Goal: Task Accomplishment & Management: Manage account settings

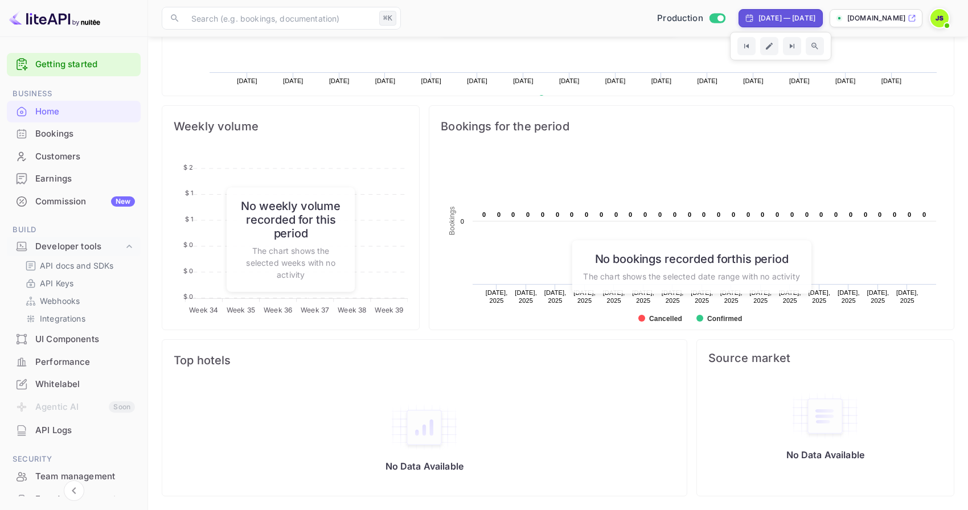
scroll to position [185, 257]
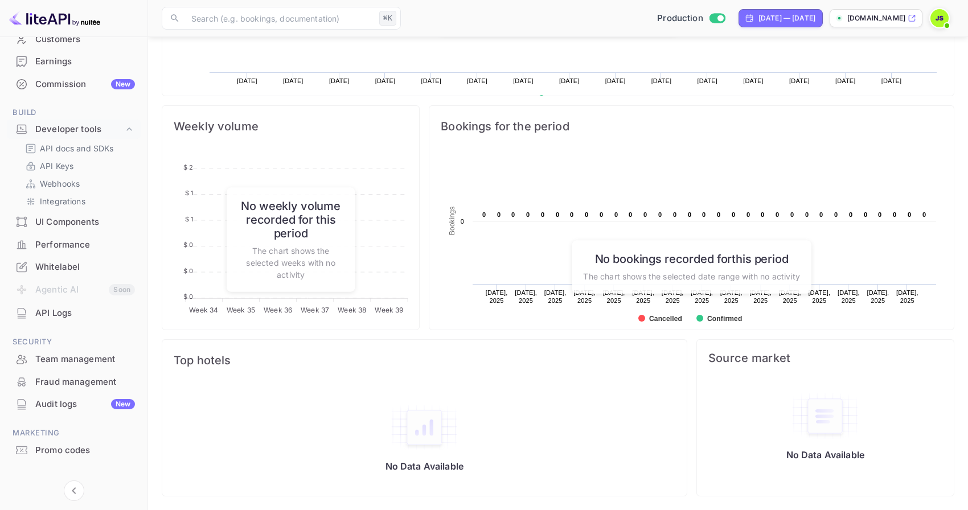
click at [96, 264] on div "Whitelabel" at bounding box center [85, 267] width 100 height 13
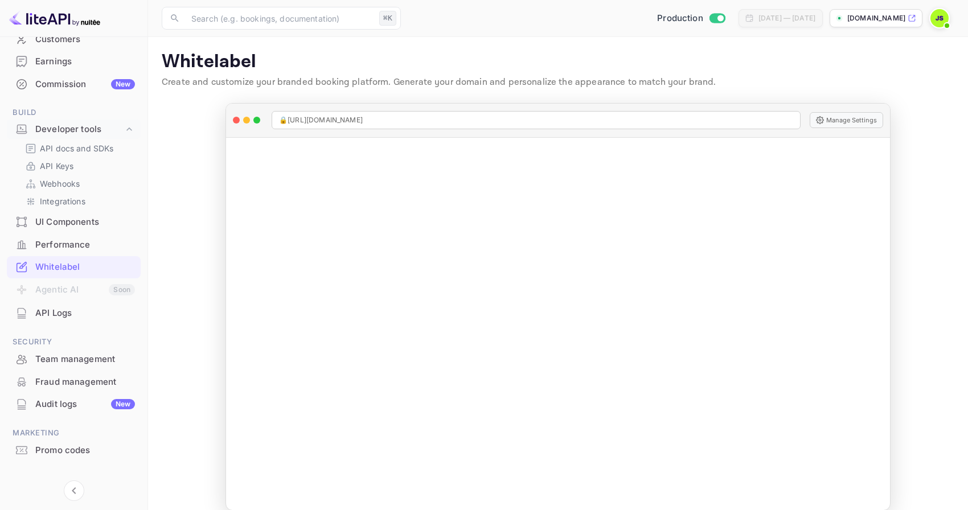
click at [883, 18] on p "[DOMAIN_NAME]" at bounding box center [876, 18] width 58 height 10
click at [76, 165] on link "API Keys" at bounding box center [78, 166] width 106 height 12
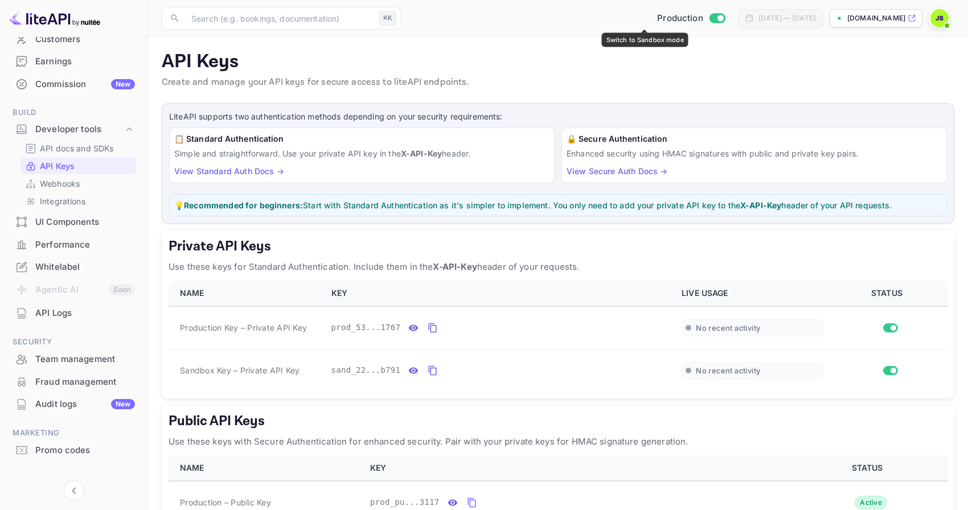
click at [709, 18] on input "Switch to Sandbox mode" at bounding box center [720, 17] width 23 height 7
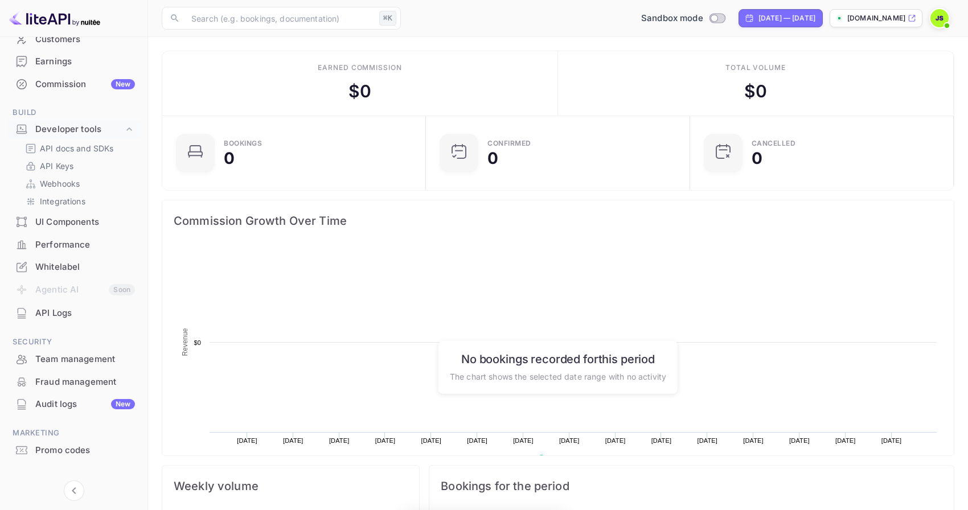
scroll to position [185, 257]
click at [69, 158] on div "API Keys" at bounding box center [78, 166] width 116 height 17
click at [63, 164] on p "API Keys" at bounding box center [57, 166] width 34 height 12
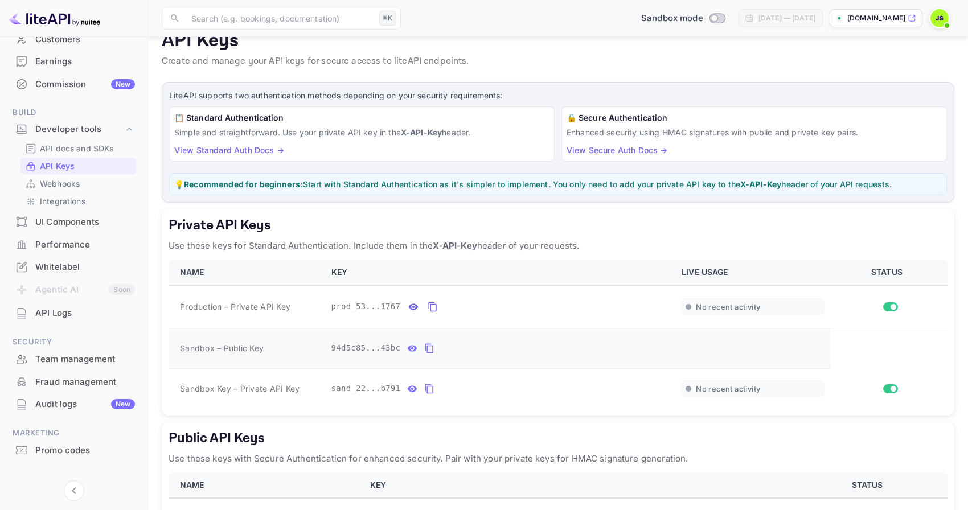
scroll to position [30, 0]
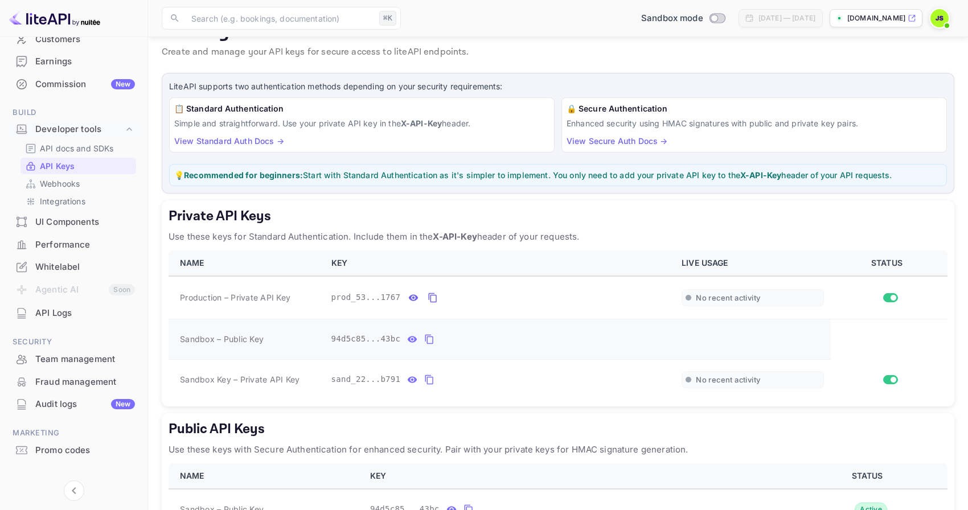
click at [430, 340] on icon "private api keys table" at bounding box center [429, 340] width 10 height 14
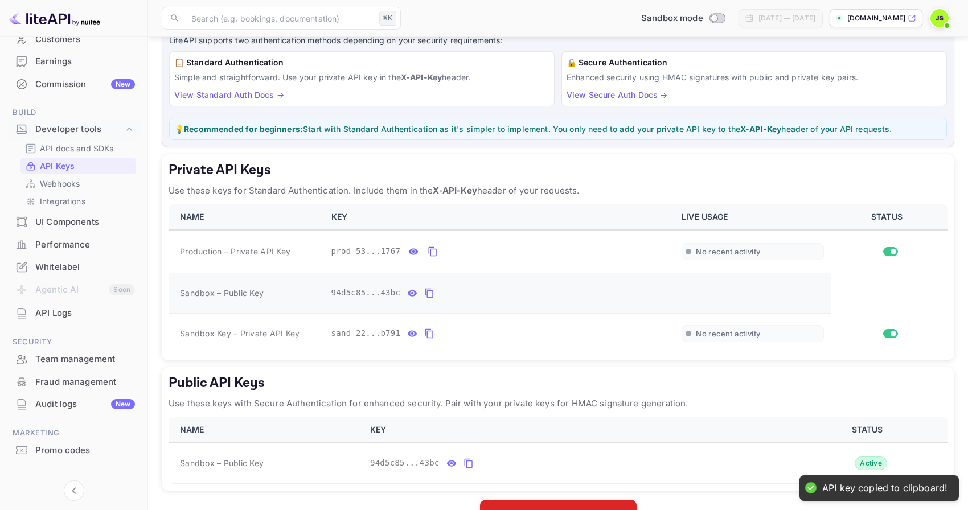
scroll to position [79, 0]
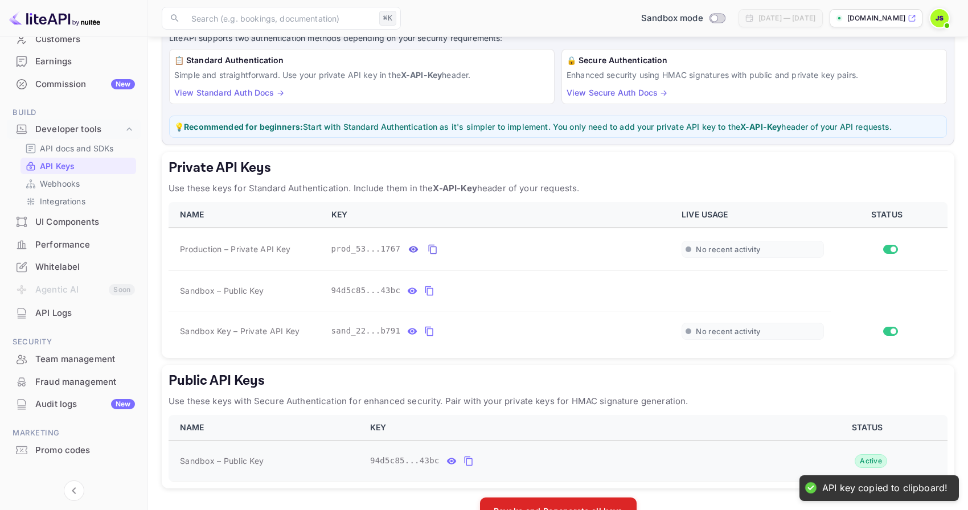
click at [470, 462] on icon "public api keys table" at bounding box center [468, 461] width 10 height 14
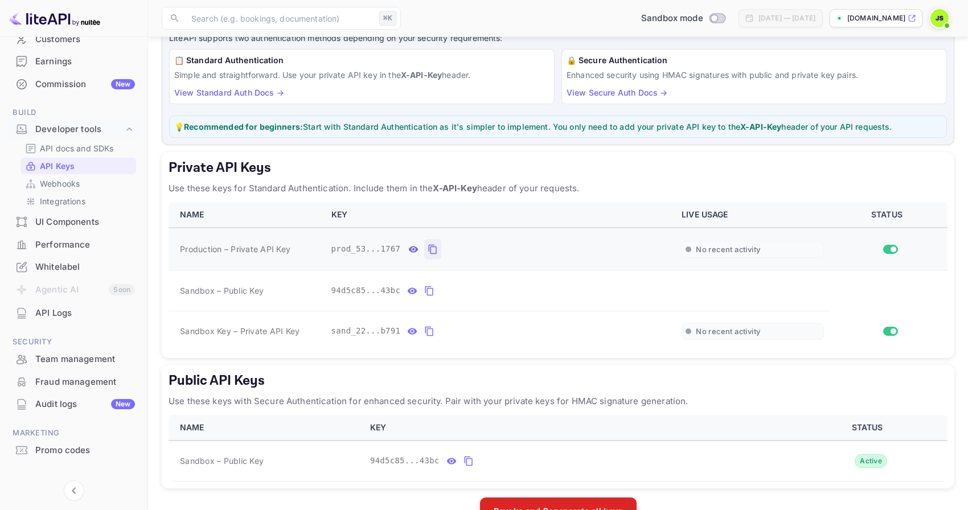
click at [431, 253] on icon "private api keys table" at bounding box center [433, 250] width 10 height 14
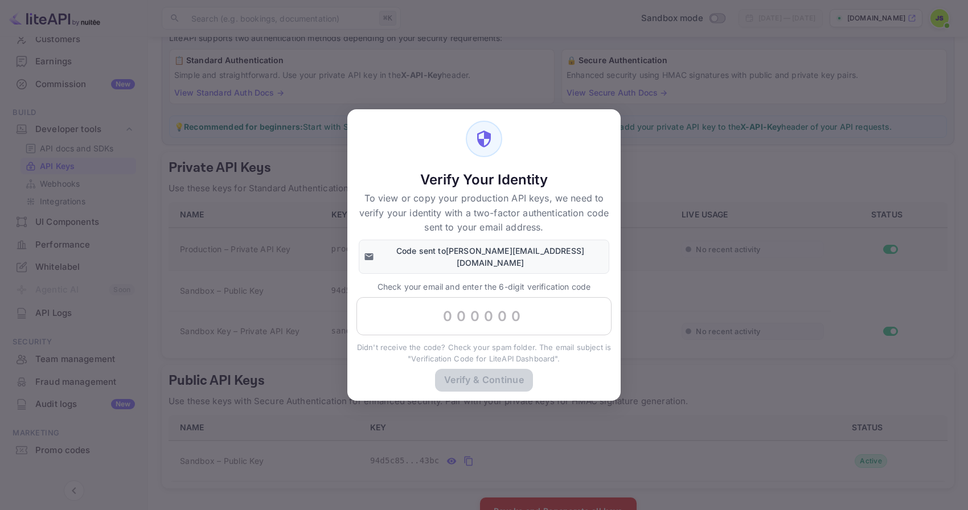
click at [634, 216] on div "Verify Your Identity To view or copy your production API keys, we need to verif…" at bounding box center [484, 255] width 968 height 510
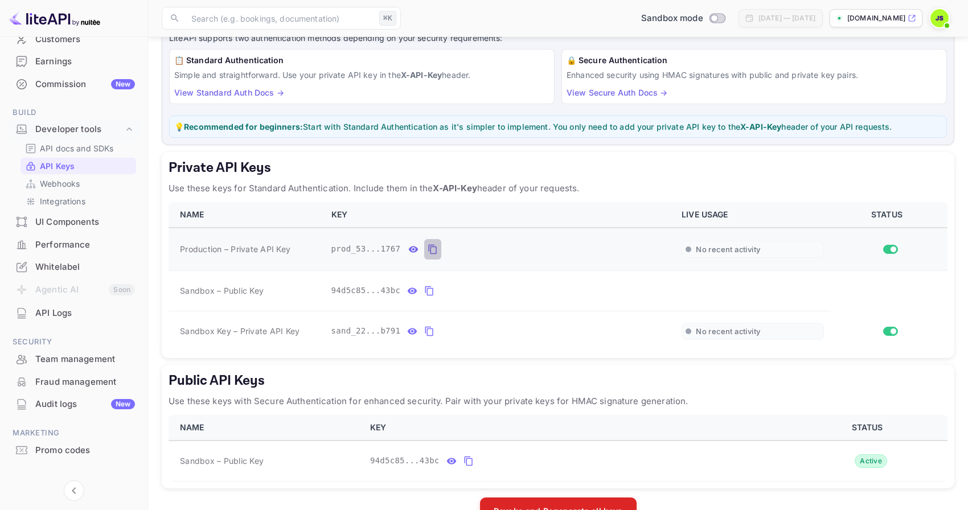
click at [433, 251] on icon "private api keys table" at bounding box center [433, 250] width 10 height 14
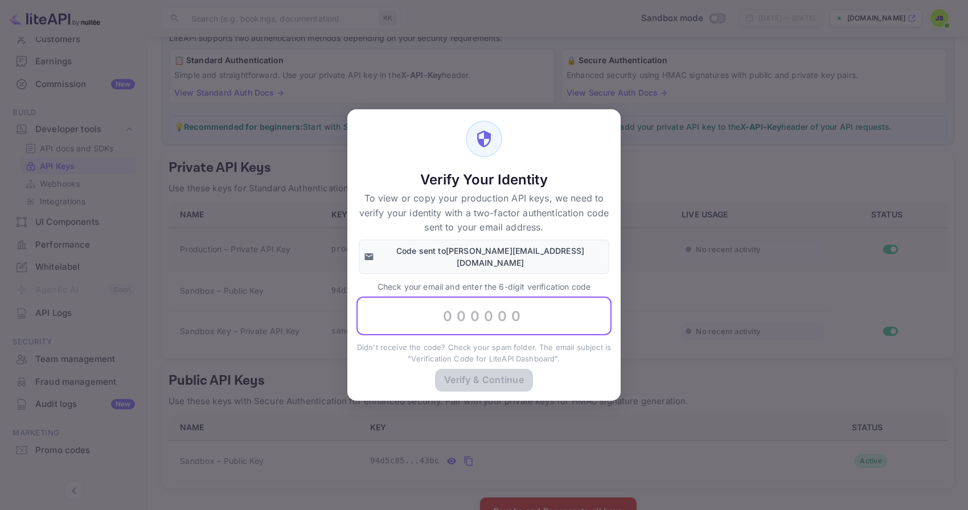
click at [465, 306] on input "text" at bounding box center [483, 316] width 255 height 39
click at [645, 273] on div "Verify Your Identity To view or copy your production API keys, we need to verif…" at bounding box center [484, 255] width 968 height 510
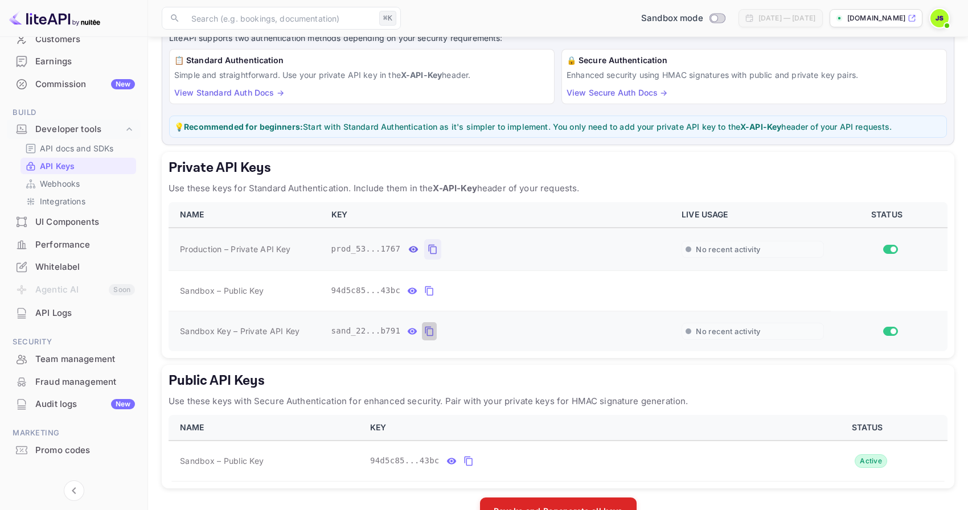
click at [430, 333] on icon "private api keys table" at bounding box center [429, 332] width 10 height 14
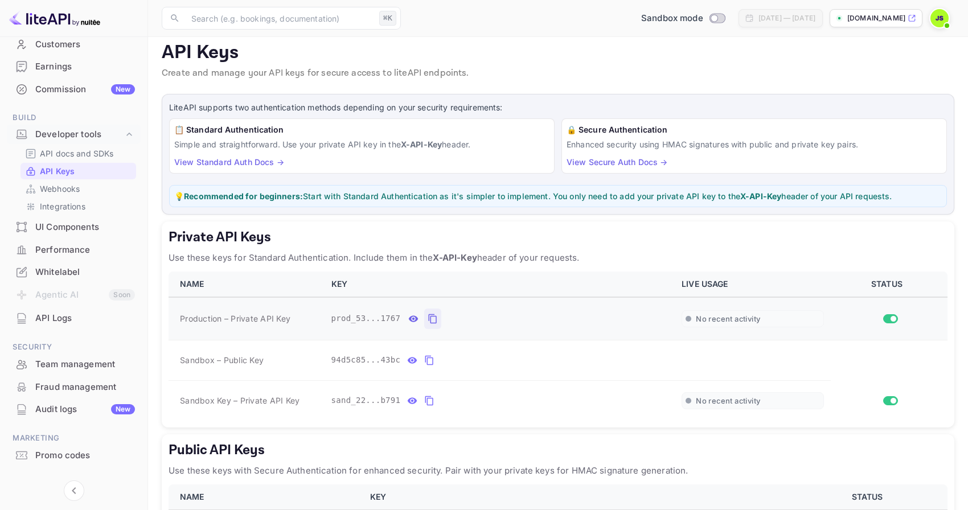
scroll to position [0, 0]
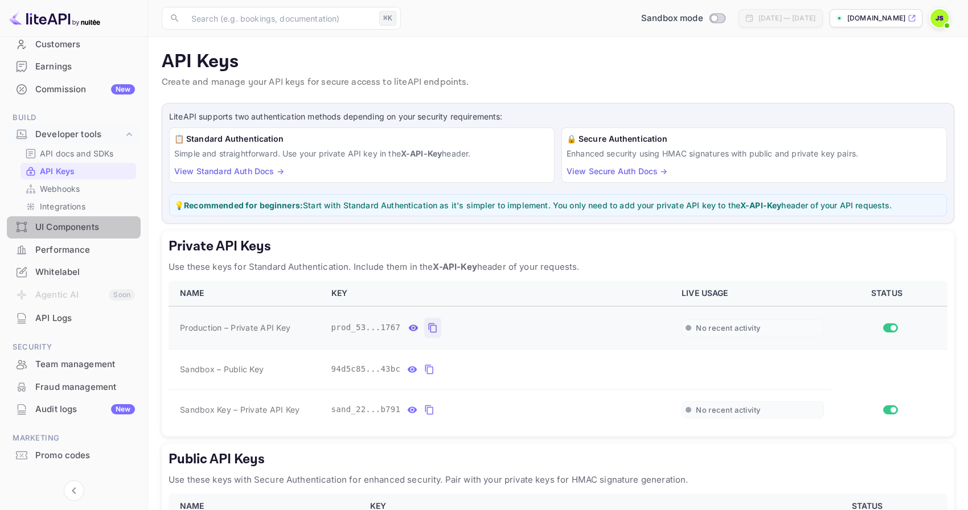
click at [89, 228] on div "UI Components" at bounding box center [85, 227] width 100 height 13
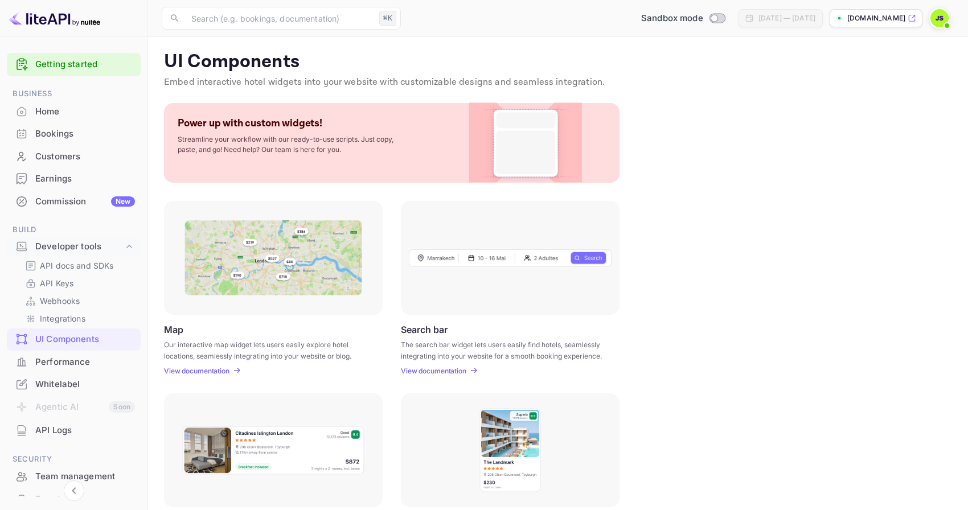
click at [938, 24] on img at bounding box center [939, 18] width 18 height 18
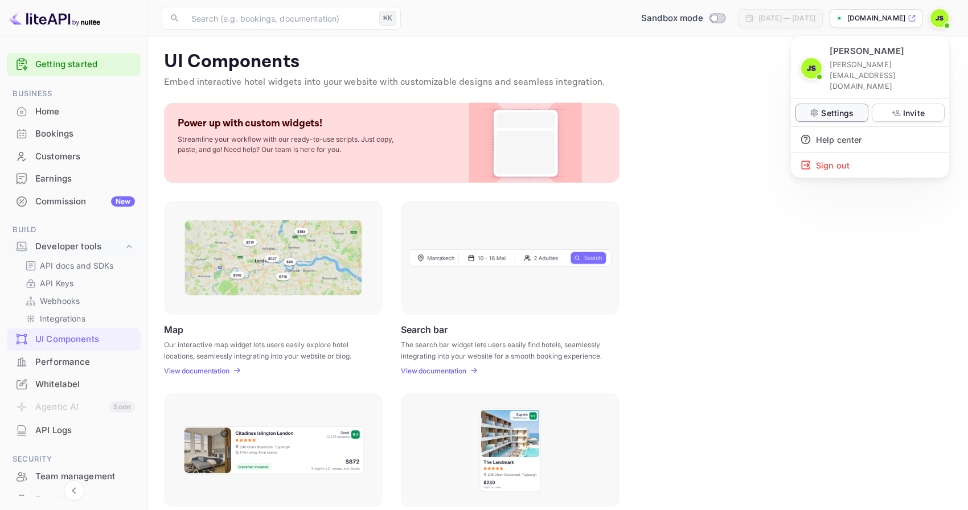
click at [840, 107] on p "Settings" at bounding box center [837, 113] width 32 height 12
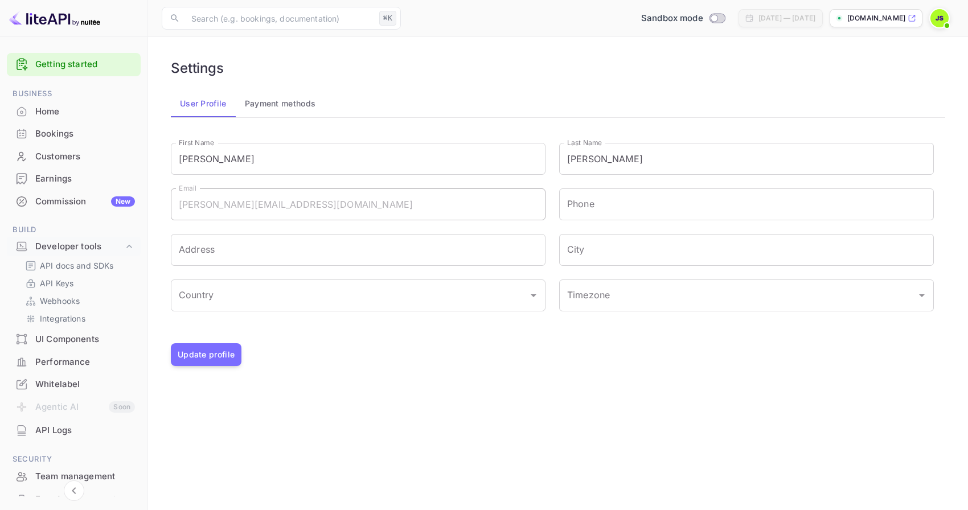
click at [73, 358] on div "Performance" at bounding box center [85, 362] width 100 height 13
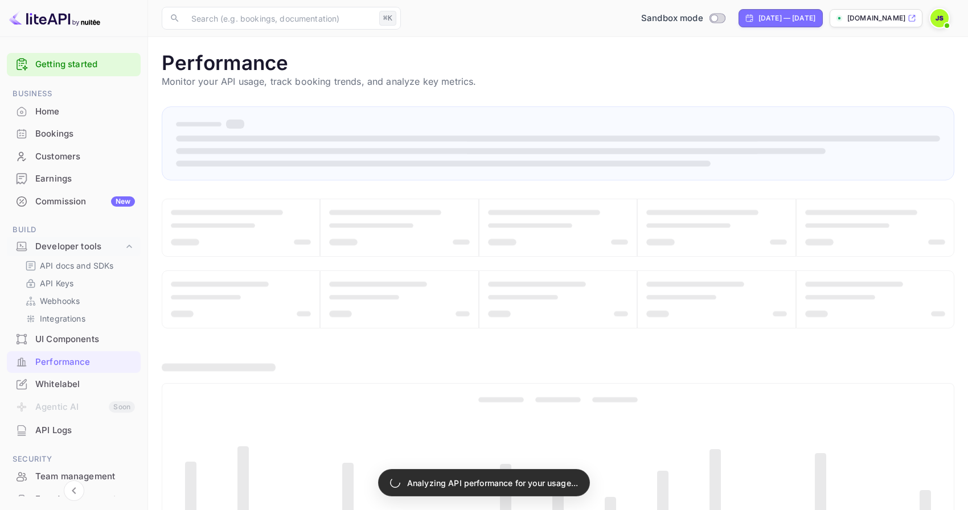
click at [76, 341] on div "UI Components" at bounding box center [85, 339] width 100 height 13
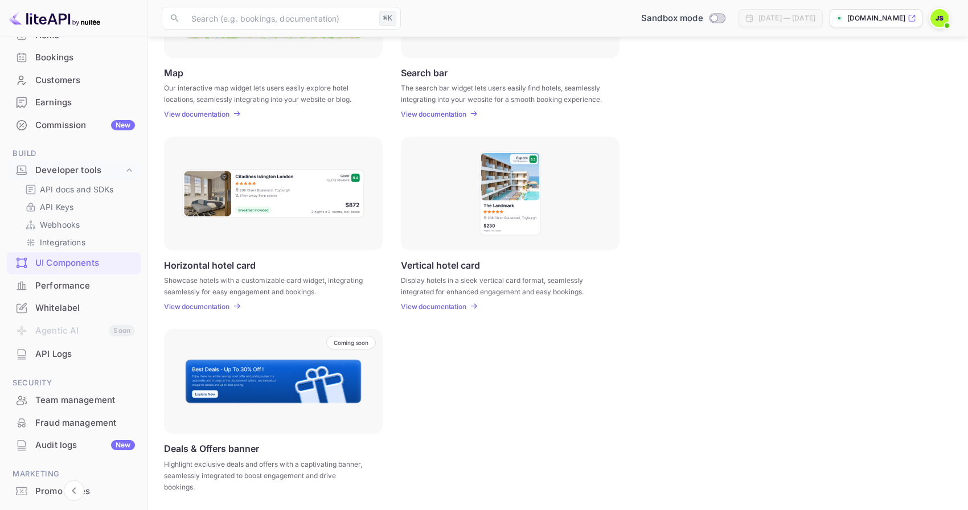
scroll to position [85, 0]
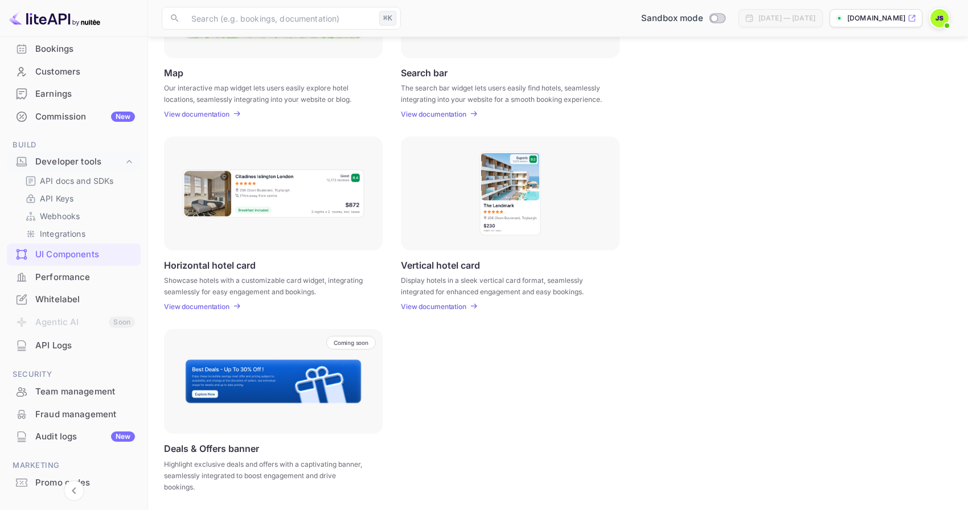
click at [105, 305] on div "Whitelabel" at bounding box center [85, 299] width 100 height 13
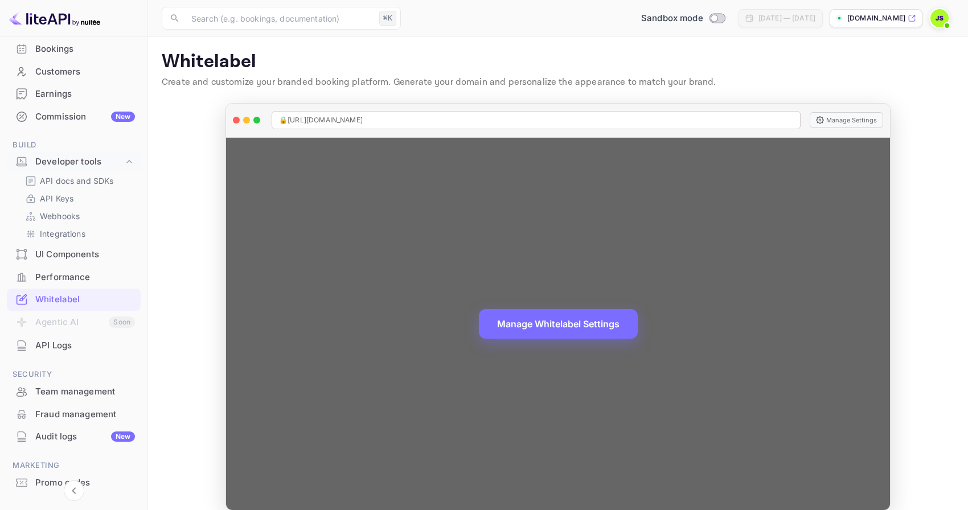
scroll to position [14, 0]
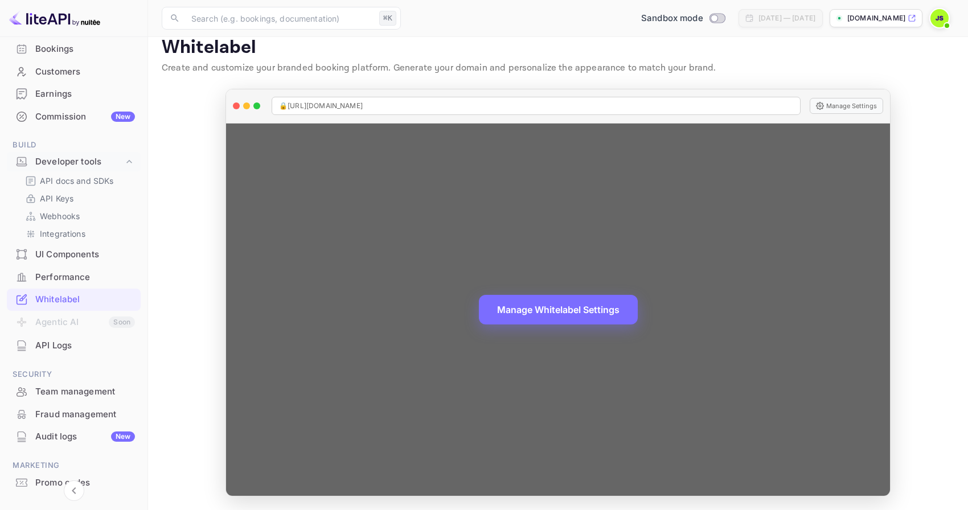
click at [851, 99] on button "Manage Settings" at bounding box center [846, 106] width 73 height 16
